Goal: Navigation & Orientation: Find specific page/section

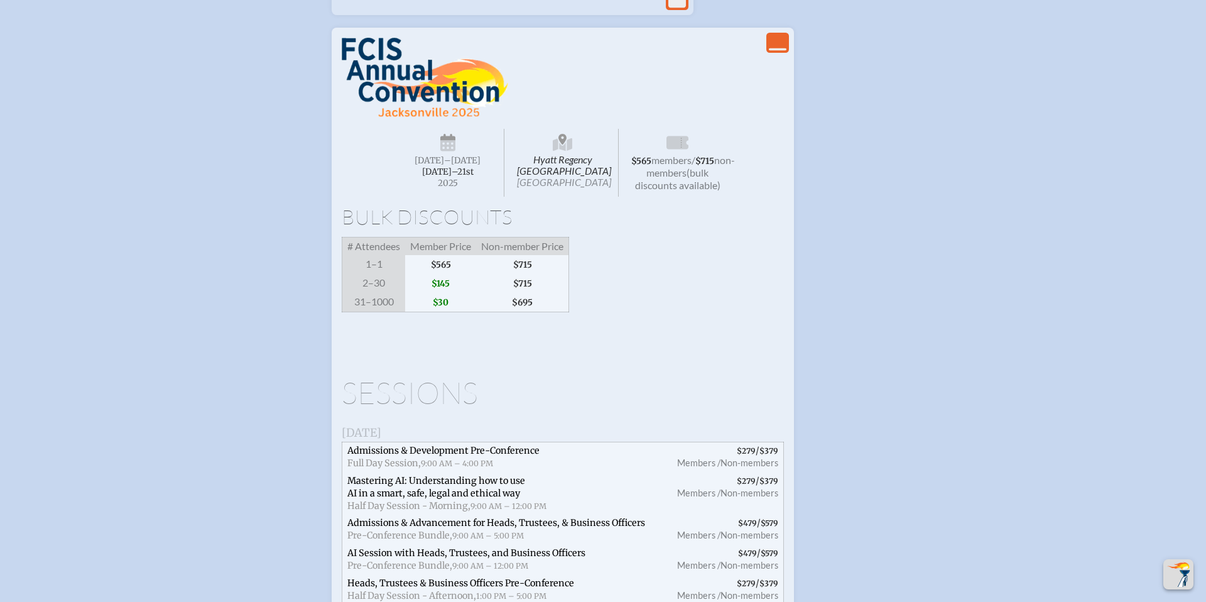
scroll to position [1960, 0]
click at [389, 117] on img at bounding box center [425, 77] width 166 height 80
click at [409, 117] on img at bounding box center [425, 77] width 166 height 80
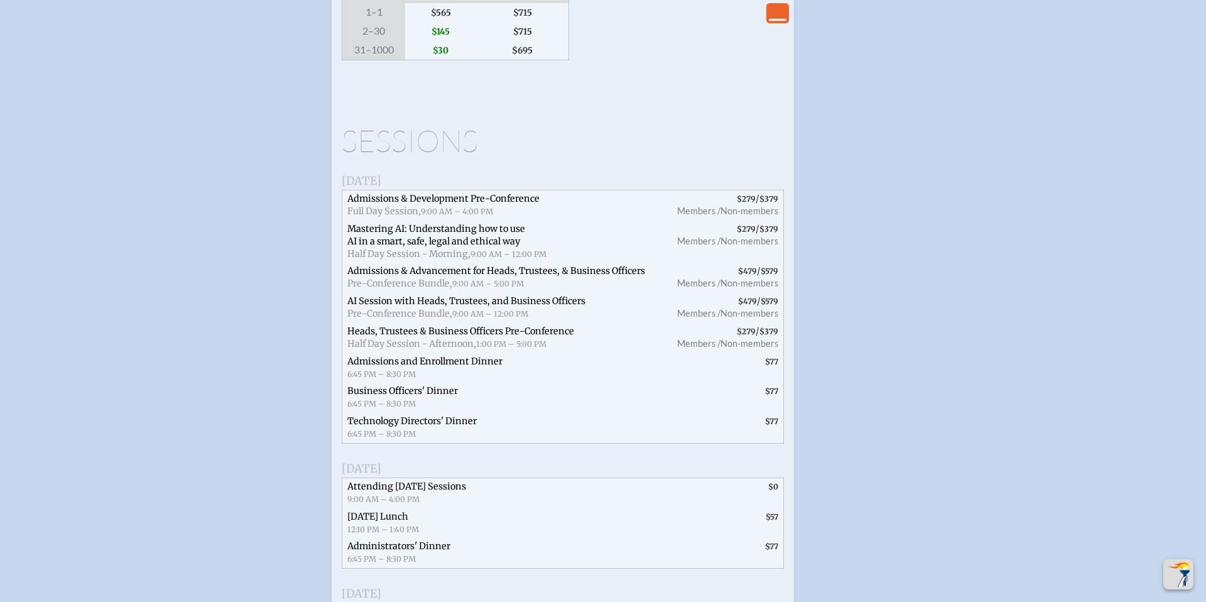
scroll to position [2236, 0]
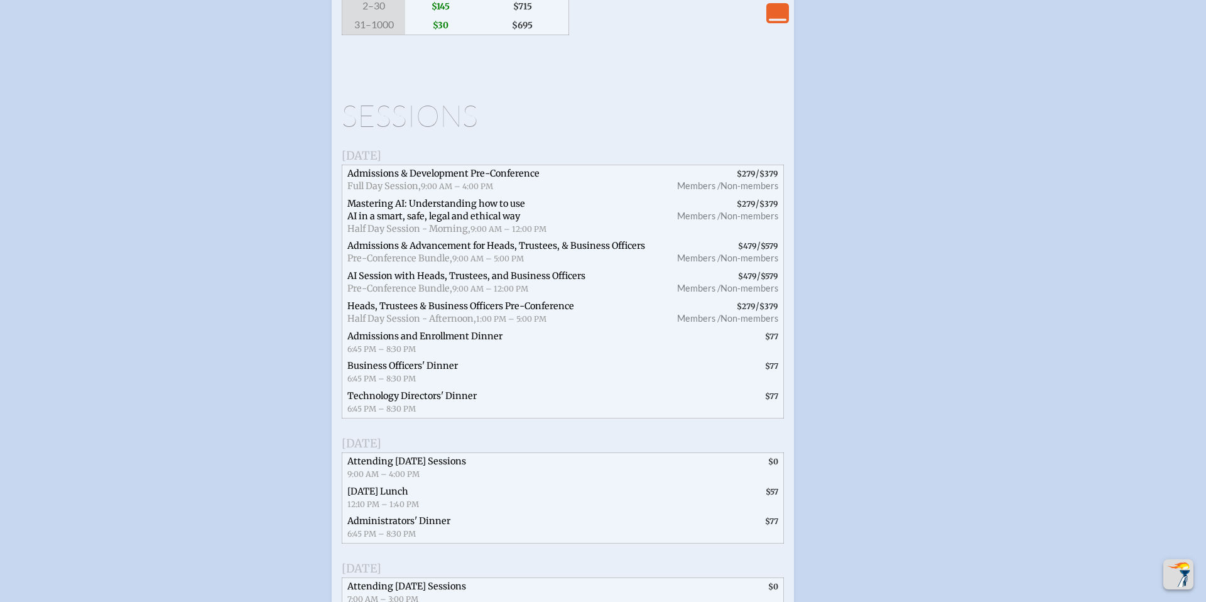
click at [407, 131] on h1 "Sessions" at bounding box center [563, 115] width 442 height 30
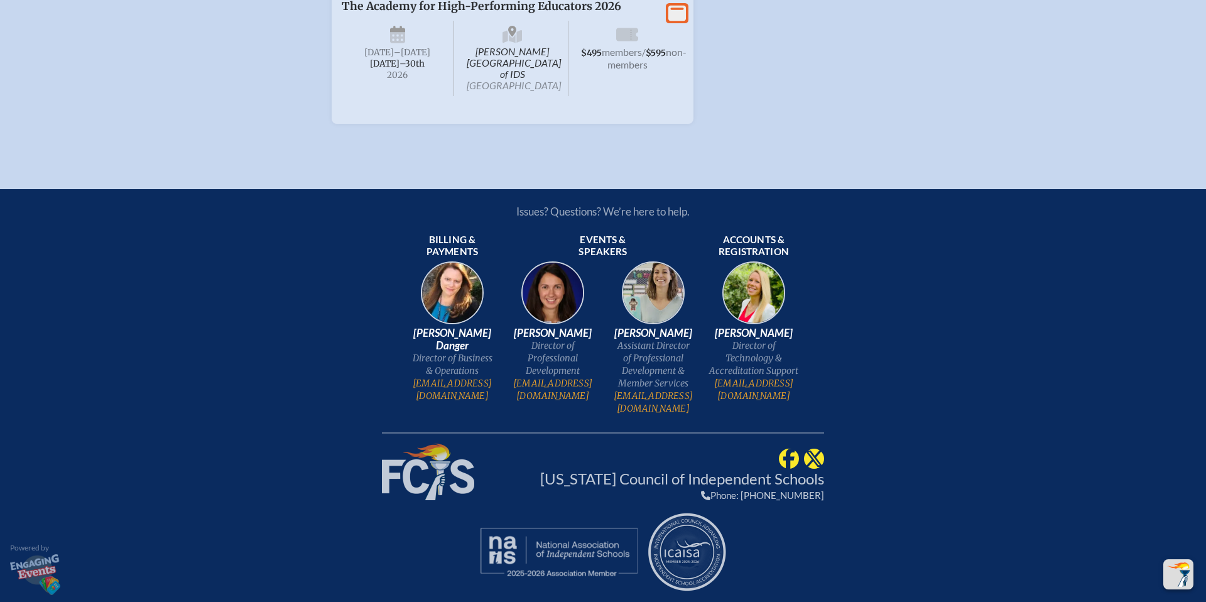
scroll to position [4282, 0]
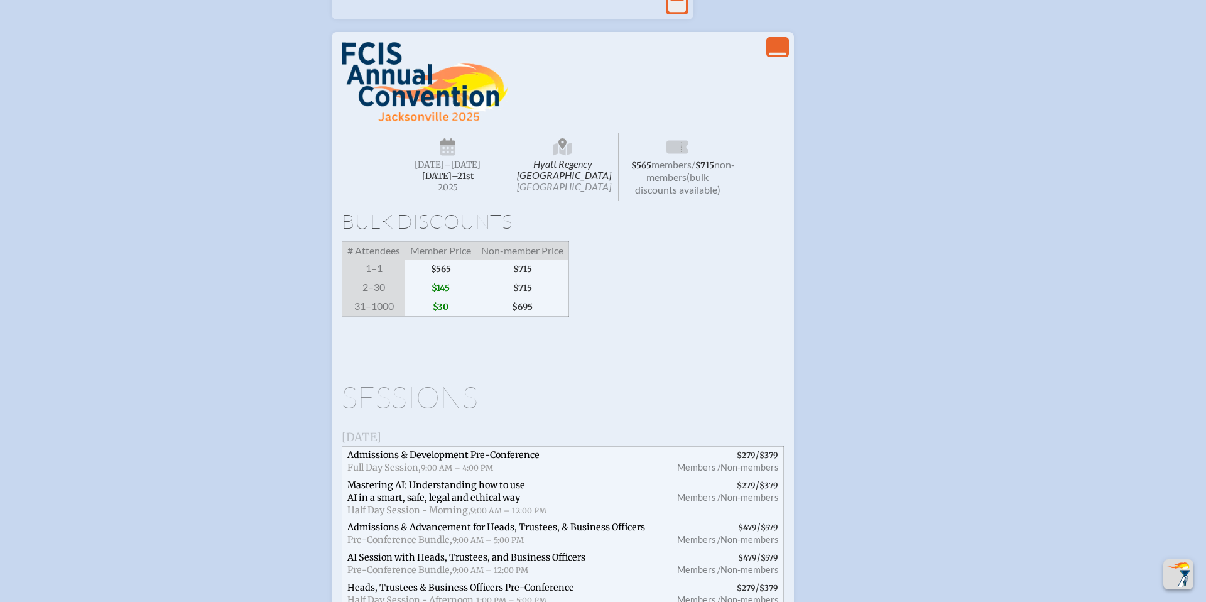
scroll to position [1960, 0]
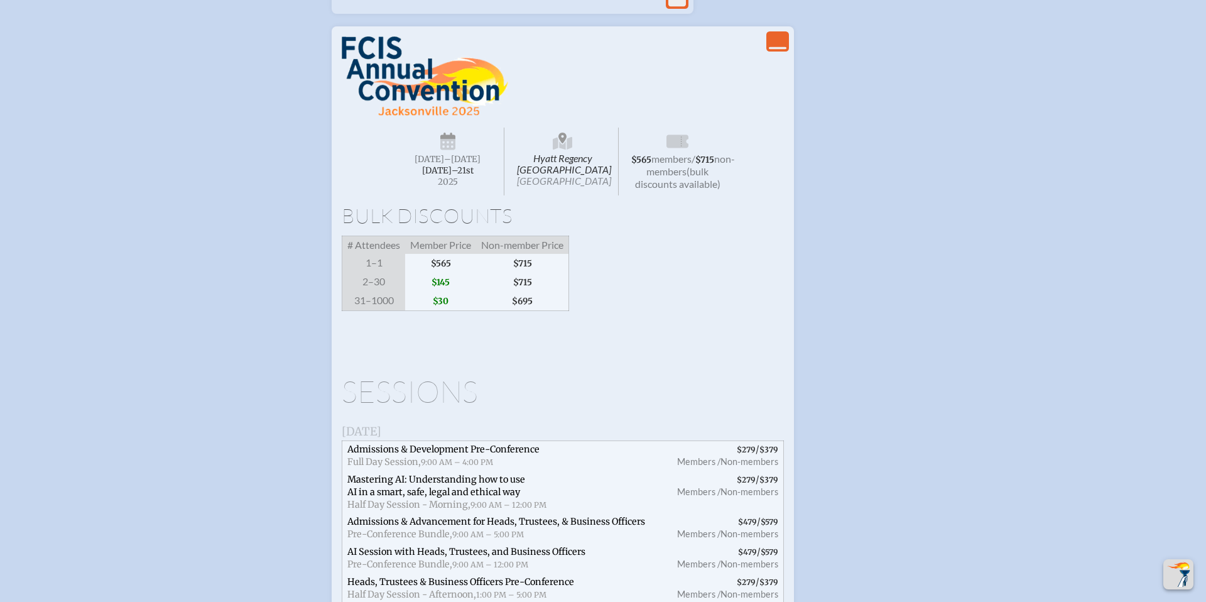
click at [784, 50] on icon "View Less" at bounding box center [778, 42] width 18 height 18
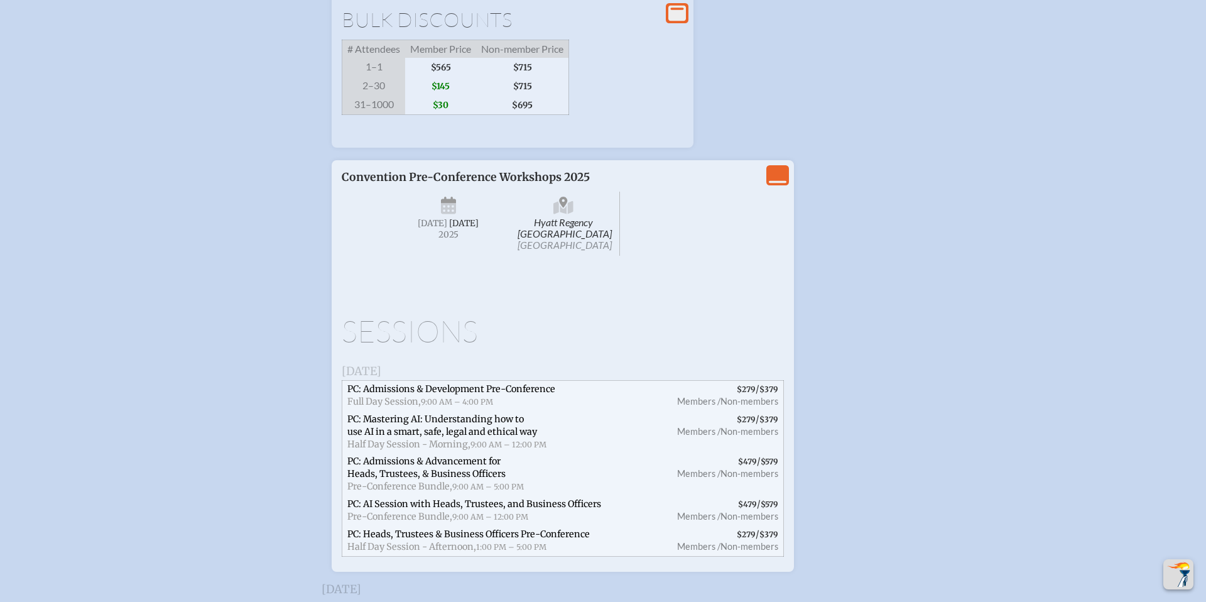
scroll to position [2154, 0]
click at [780, 186] on icon "View Less" at bounding box center [778, 177] width 18 height 18
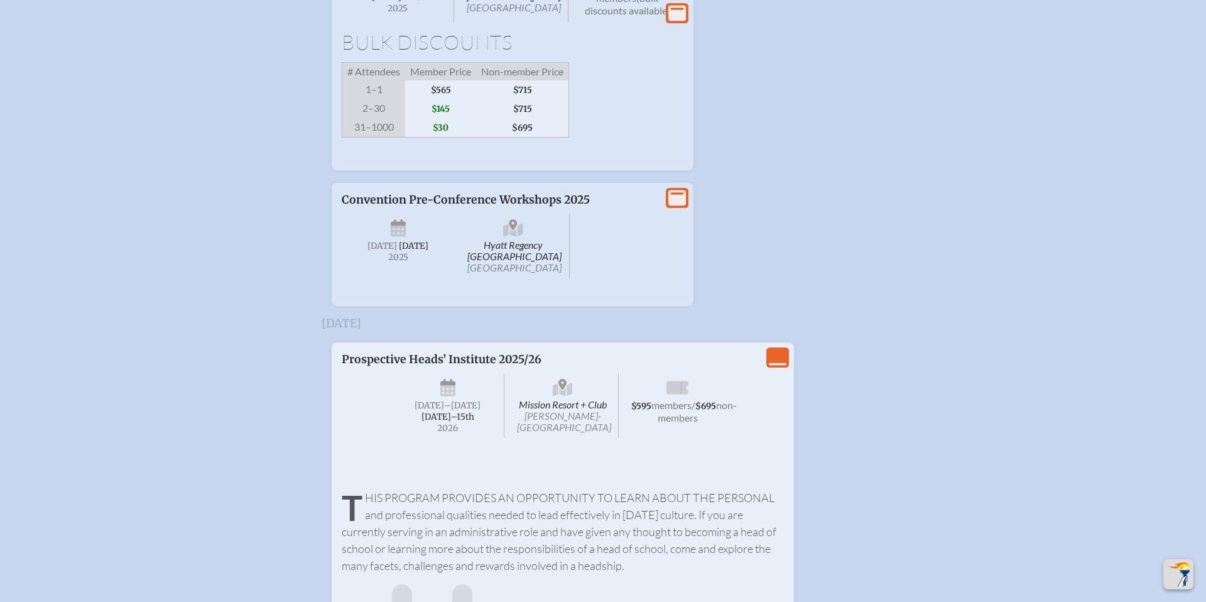
scroll to position [2124, 0]
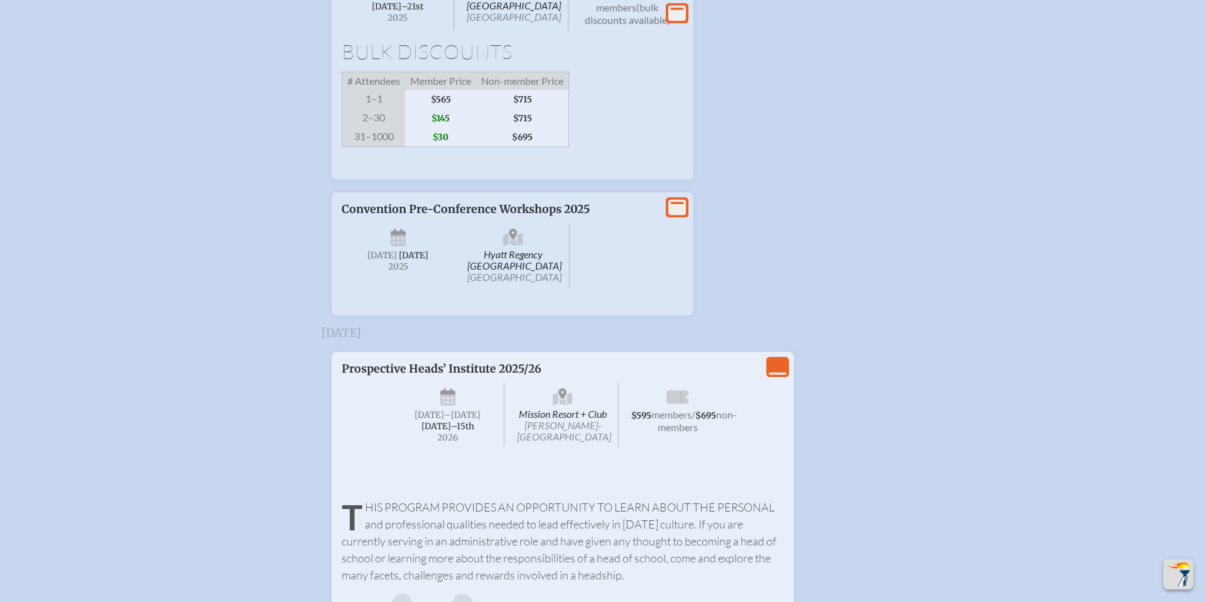
click at [684, 215] on icon at bounding box center [677, 208] width 18 height 16
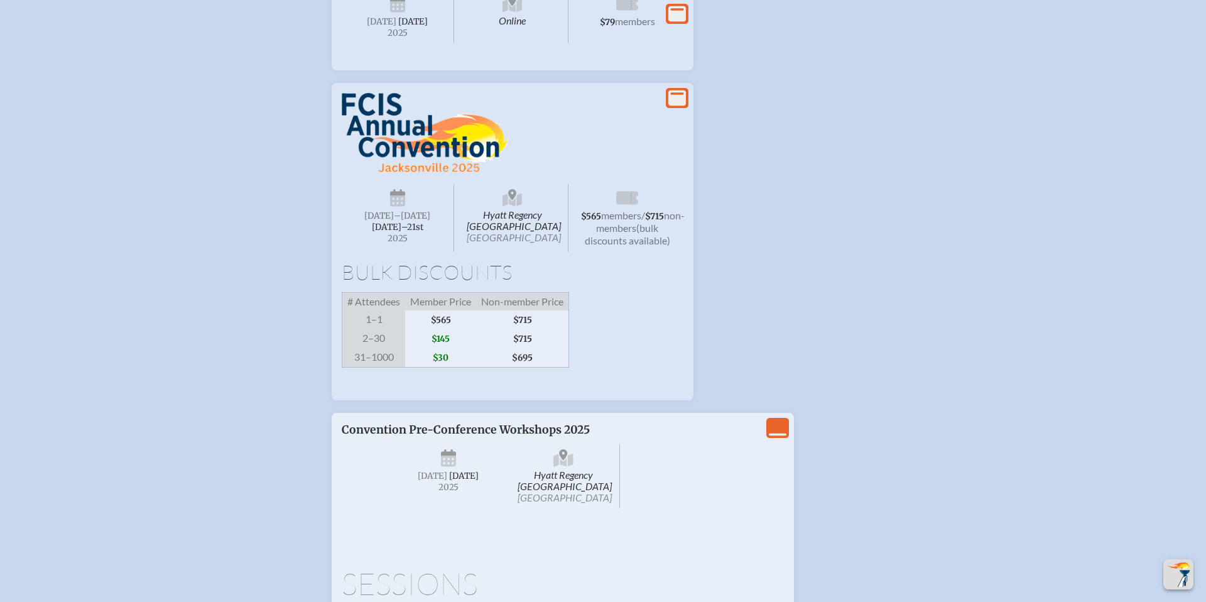
scroll to position [1823, 0]
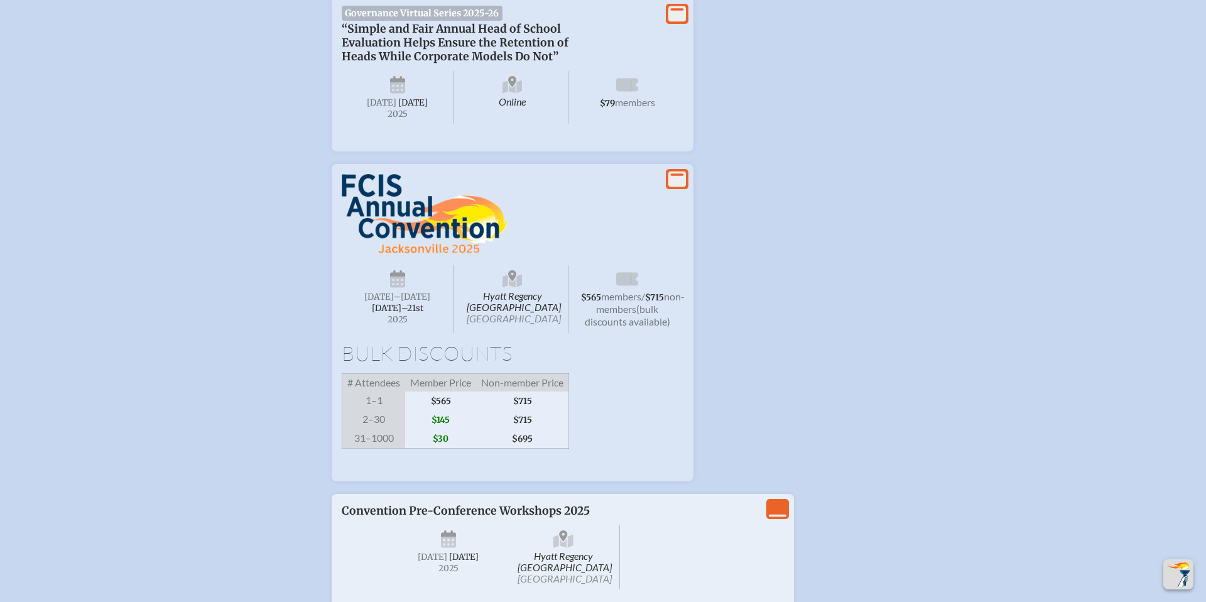
click at [678, 187] on icon at bounding box center [677, 179] width 18 height 16
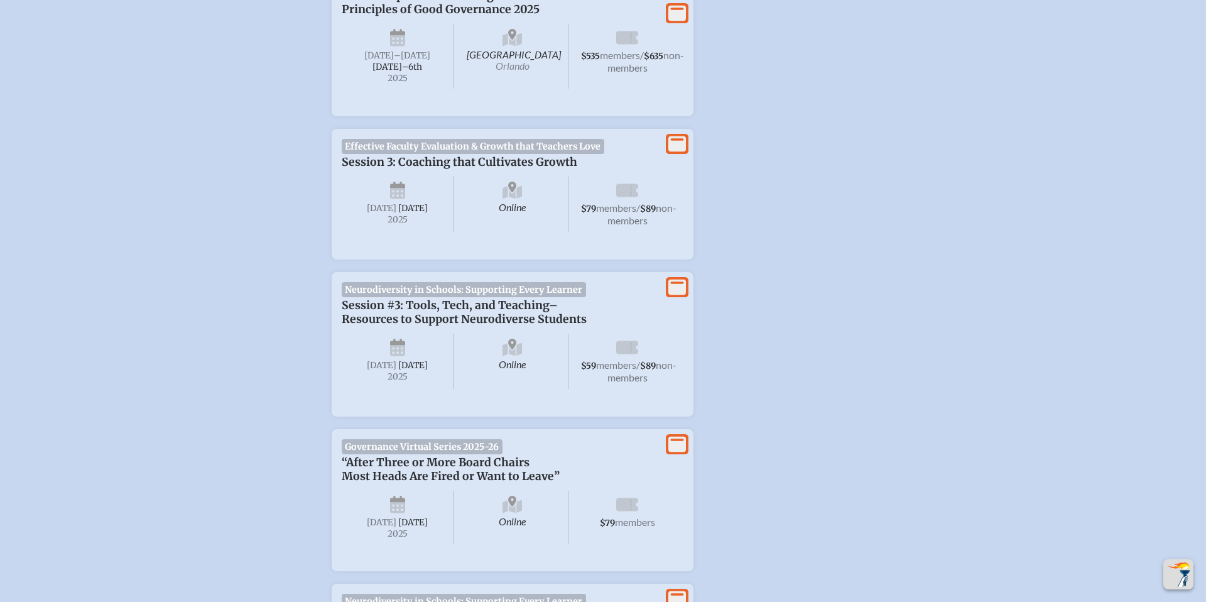
scroll to position [1053, 0]
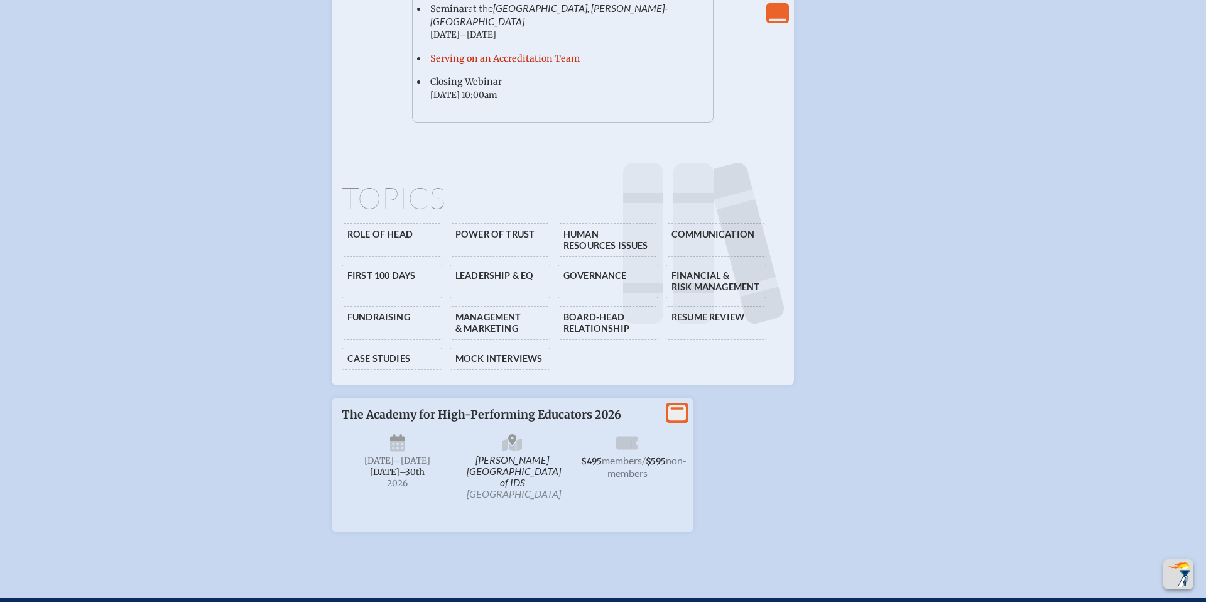
scroll to position [3806, 0]
